Goal: Task Accomplishment & Management: Manage account settings

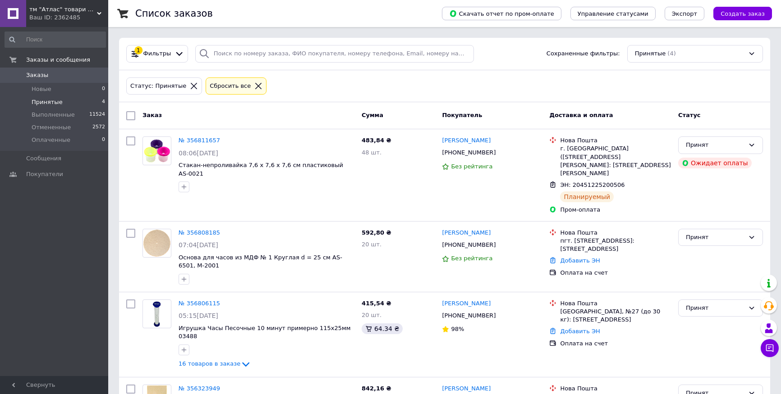
scroll to position [49, 0]
click at [201, 140] on link "№ 356811657" at bounding box center [198, 140] width 41 height 7
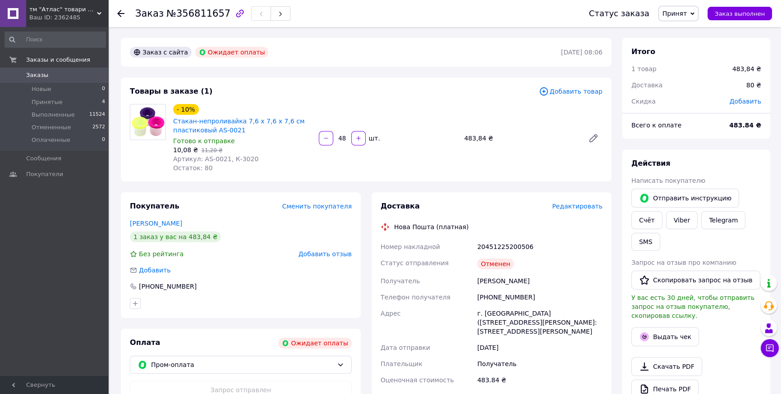
click at [491, 247] on div "20451225200506" at bounding box center [539, 247] width 129 height 16
copy div "20451225200506"
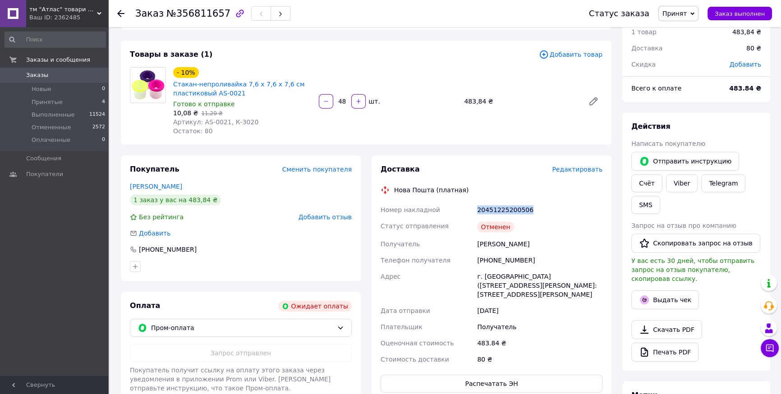
scroll to position [123, 0]
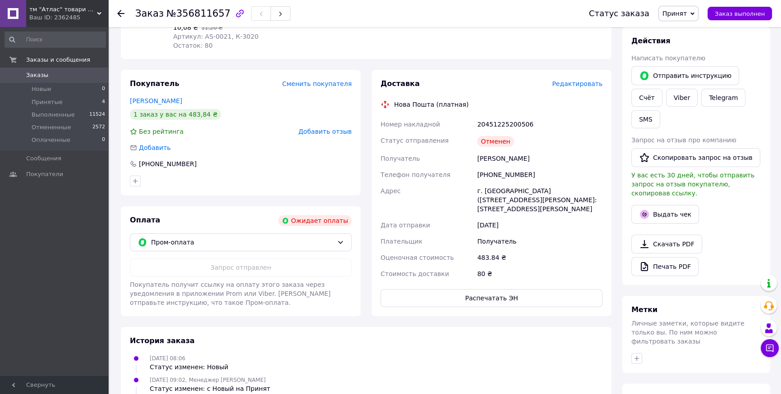
click at [500, 176] on div "[PHONE_NUMBER]" at bounding box center [539, 175] width 129 height 16
copy div "380971414575"
click at [252, 176] on div at bounding box center [240, 181] width 225 height 14
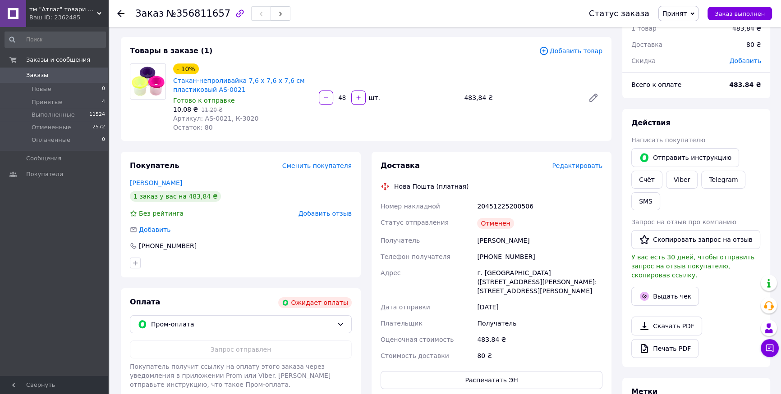
scroll to position [0, 0]
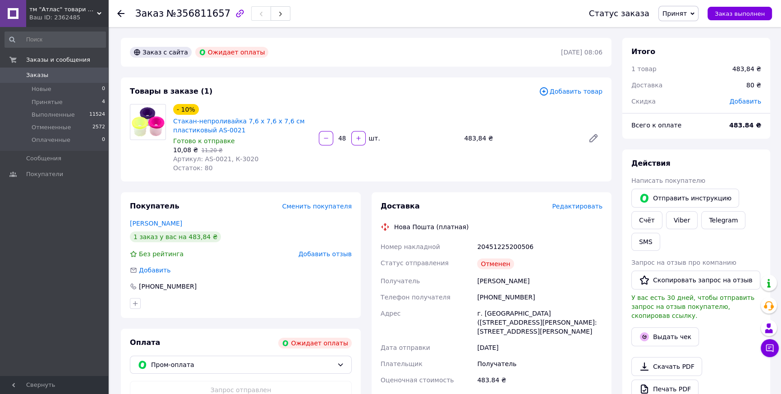
click at [239, 188] on div "Заказ с сайта Ожидает оплаты [DATE] 08:06 Товары в заказе (1) Добавить товар - …" at bounding box center [365, 332] width 501 height 588
click at [45, 104] on span "Принятые" at bounding box center [47, 102] width 31 height 8
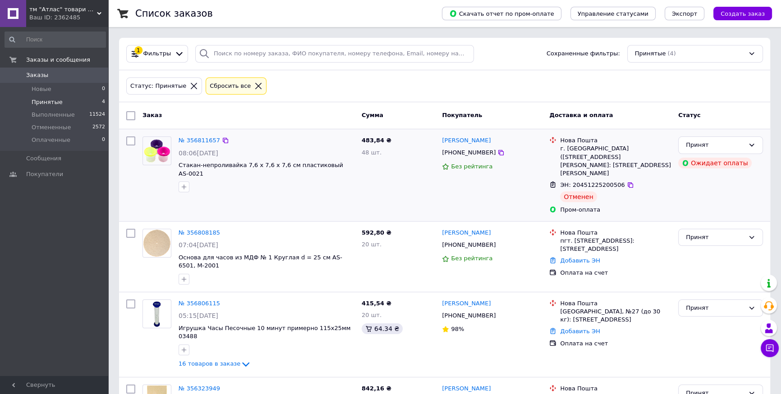
click at [184, 184] on div at bounding box center [184, 187] width 14 height 14
click at [191, 137] on link "№ 356811657" at bounding box center [198, 140] width 41 height 7
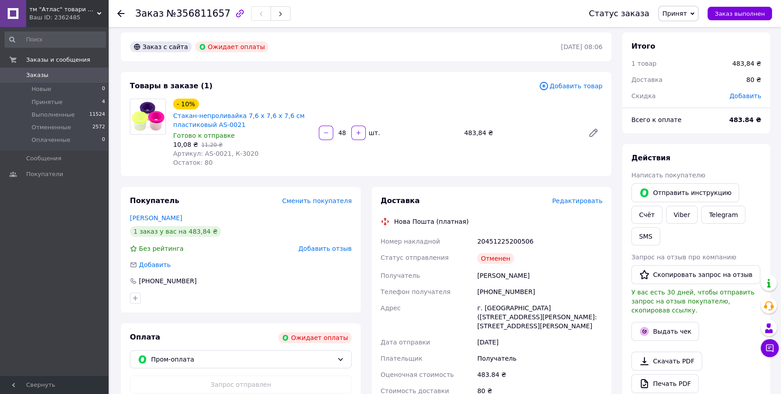
scroll to position [82, 0]
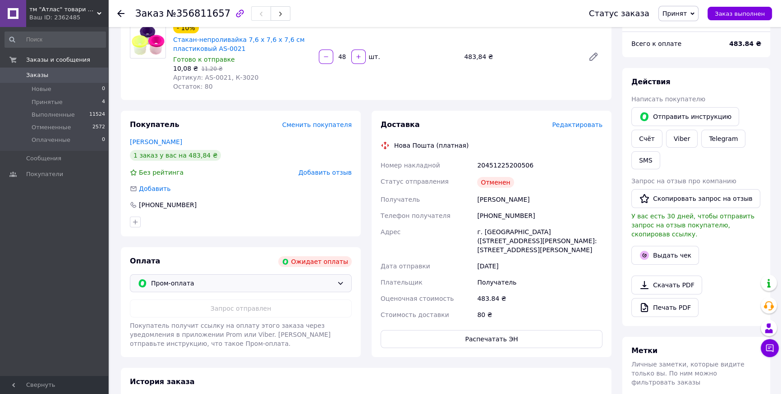
click at [172, 282] on span "Пром-оплата" at bounding box center [242, 284] width 182 height 10
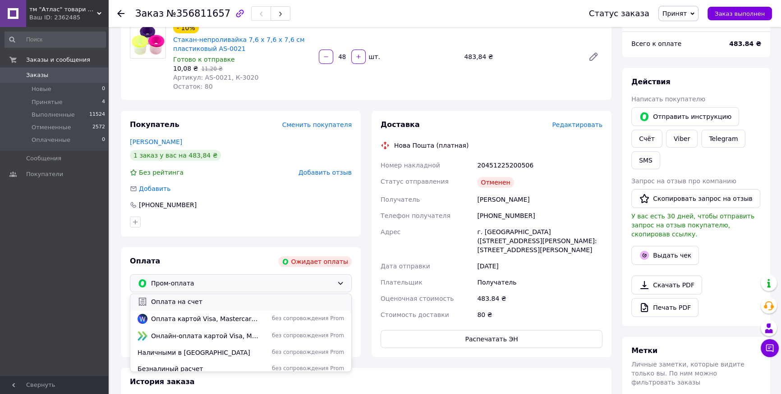
scroll to position [23, 0]
click at [178, 360] on span "Безналиный расчет" at bounding box center [198, 364] width 123 height 9
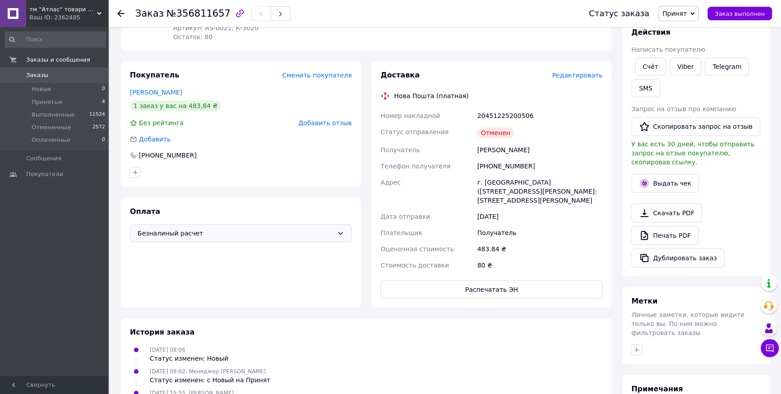
scroll to position [223, 0]
